Goal: Register for event/course

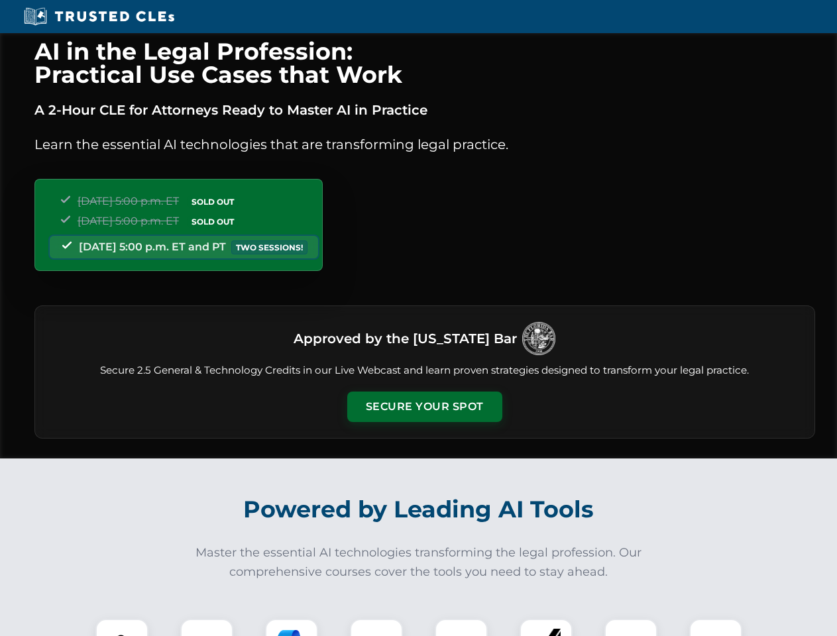
click at [424, 407] on button "Secure Your Spot" at bounding box center [424, 407] width 155 height 30
click at [122, 628] on img at bounding box center [122, 645] width 38 height 38
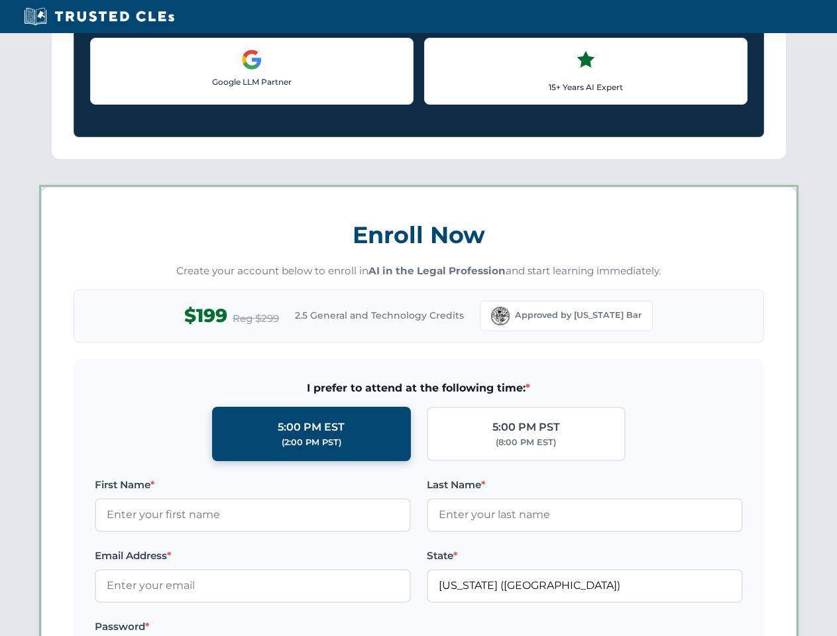
click at [292, 628] on label "Password *" at bounding box center [253, 627] width 316 height 16
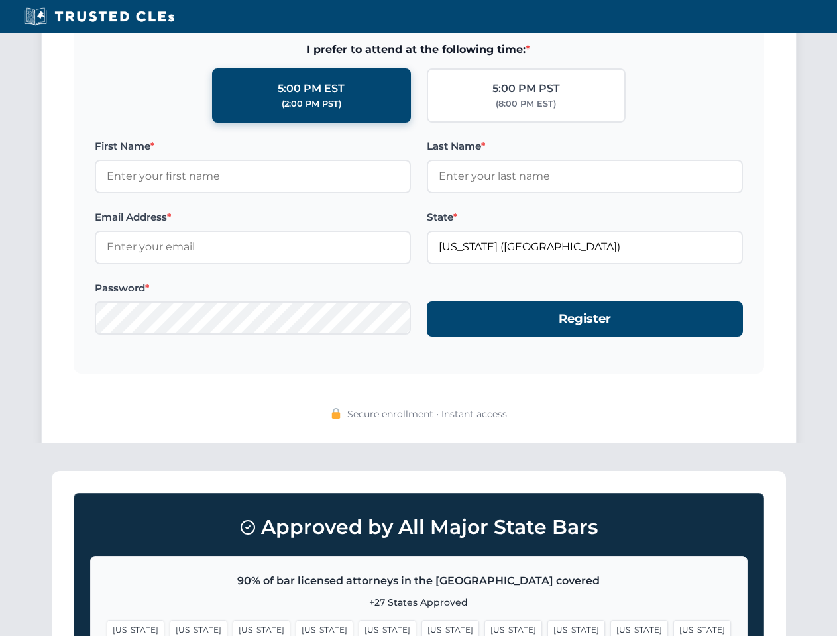
click at [610, 628] on span "[US_STATE]" at bounding box center [639, 629] width 58 height 19
